Goal: Task Accomplishment & Management: Complete application form

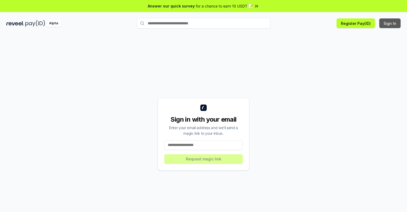
click at [390, 23] on button "Sign In" at bounding box center [389, 23] width 21 height 10
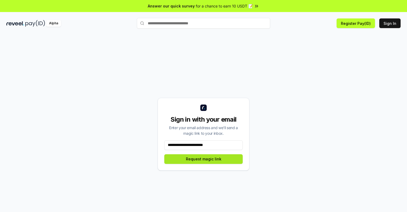
type input "**********"
click at [204, 158] on button "Request magic link" at bounding box center [203, 159] width 78 height 10
